Goal: Navigation & Orientation: Find specific page/section

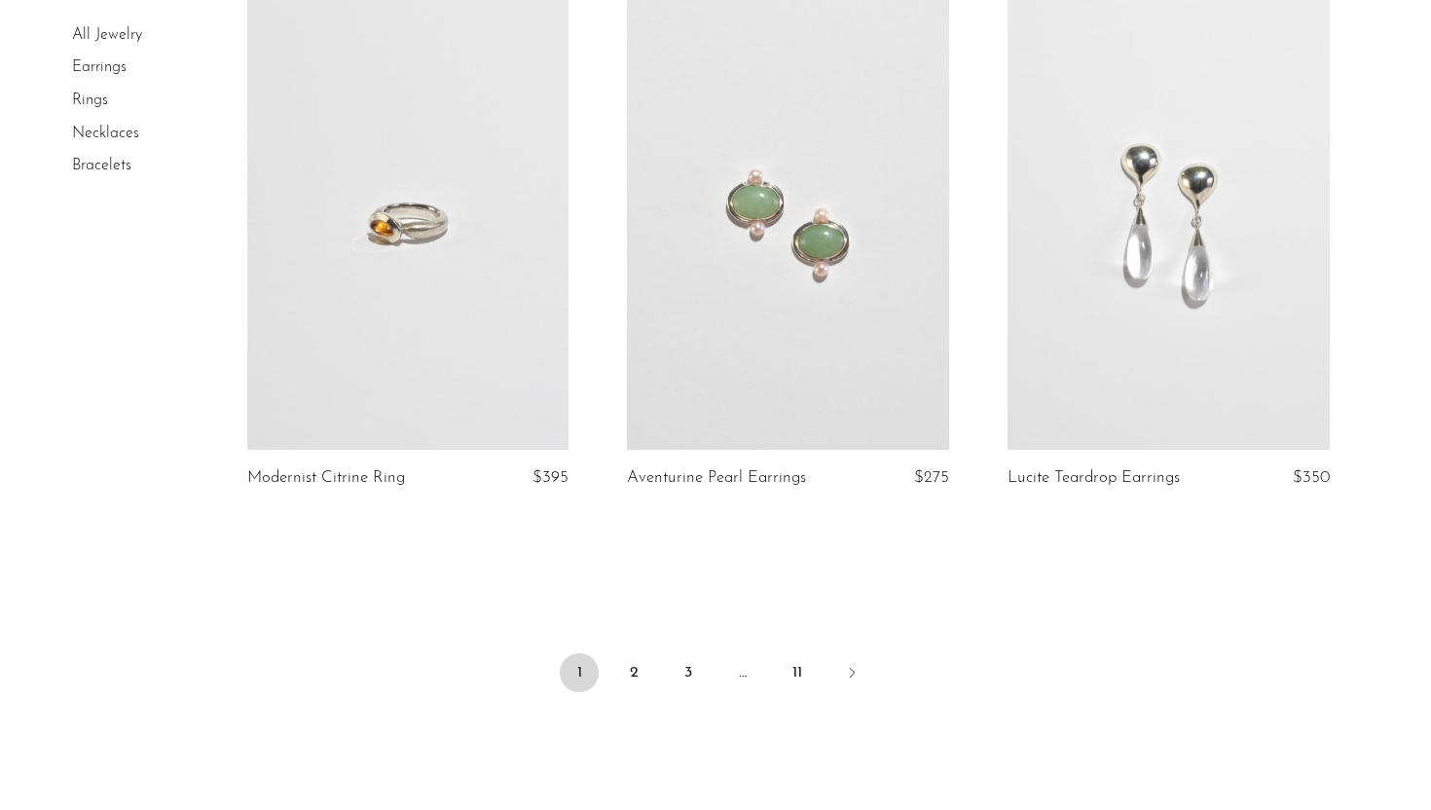
scroll to position [6180, 0]
click at [629, 670] on link "2" at bounding box center [633, 671] width 39 height 39
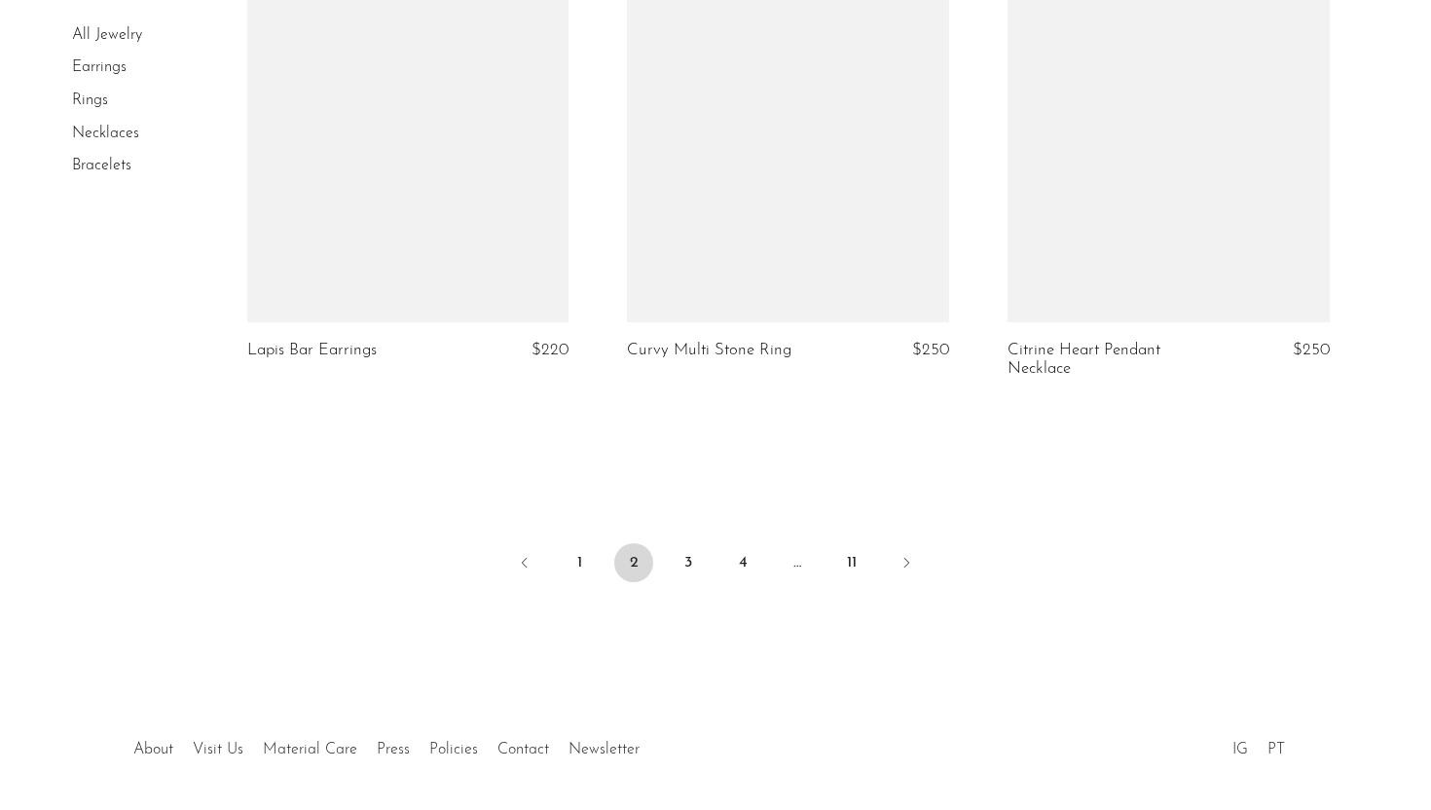
scroll to position [6406, 0]
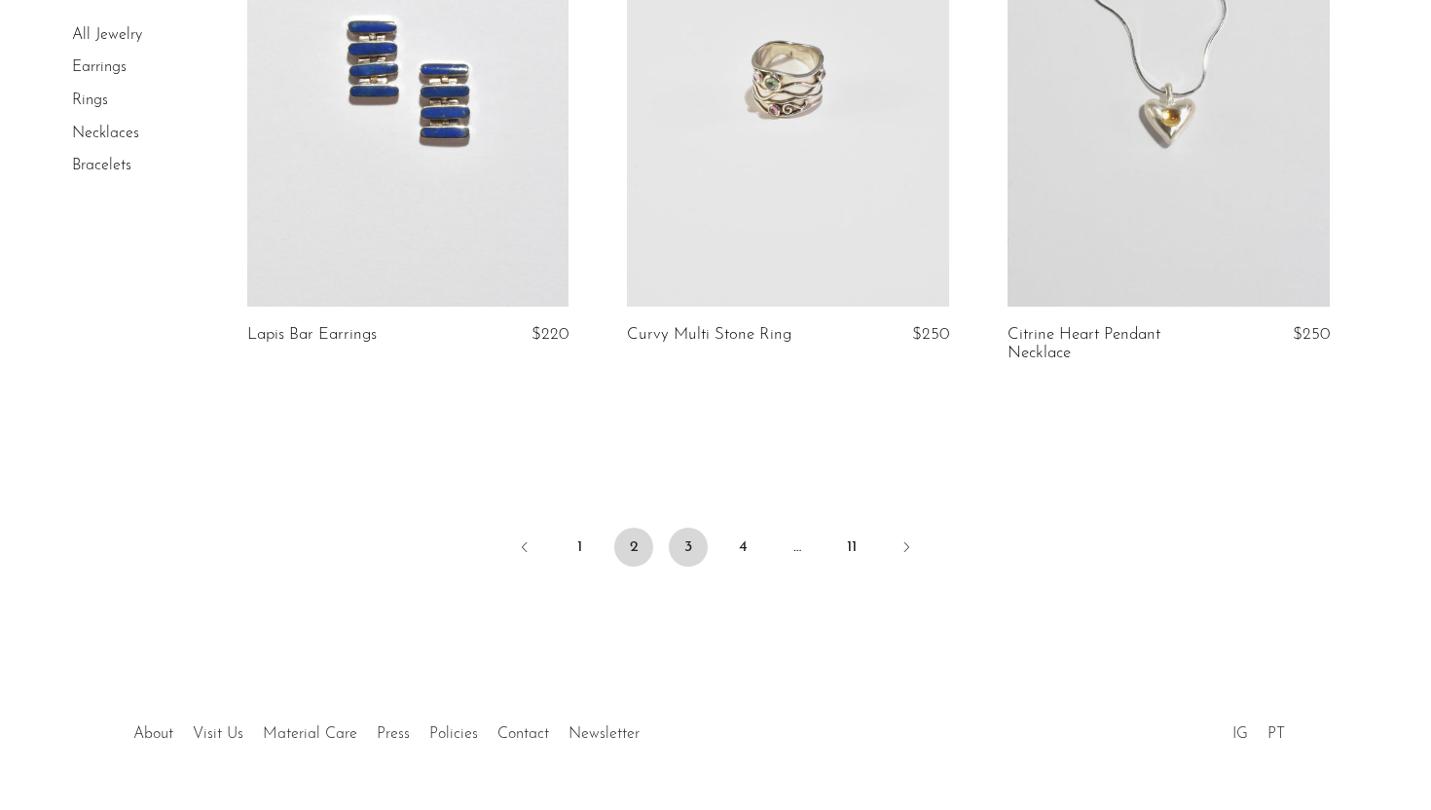
click at [687, 528] on link "3" at bounding box center [688, 547] width 39 height 39
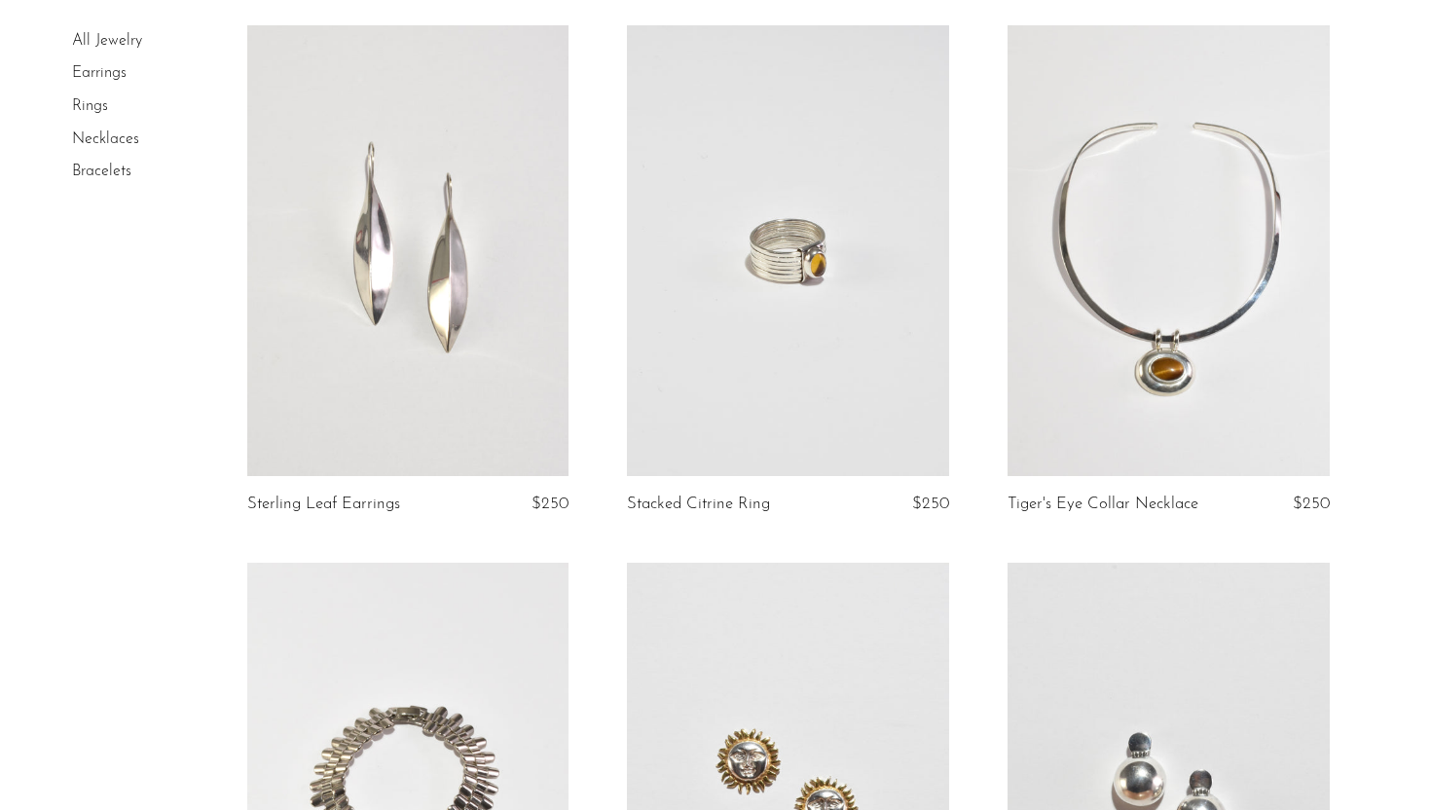
scroll to position [165, 0]
